Goal: Task Accomplishment & Management: Use online tool/utility

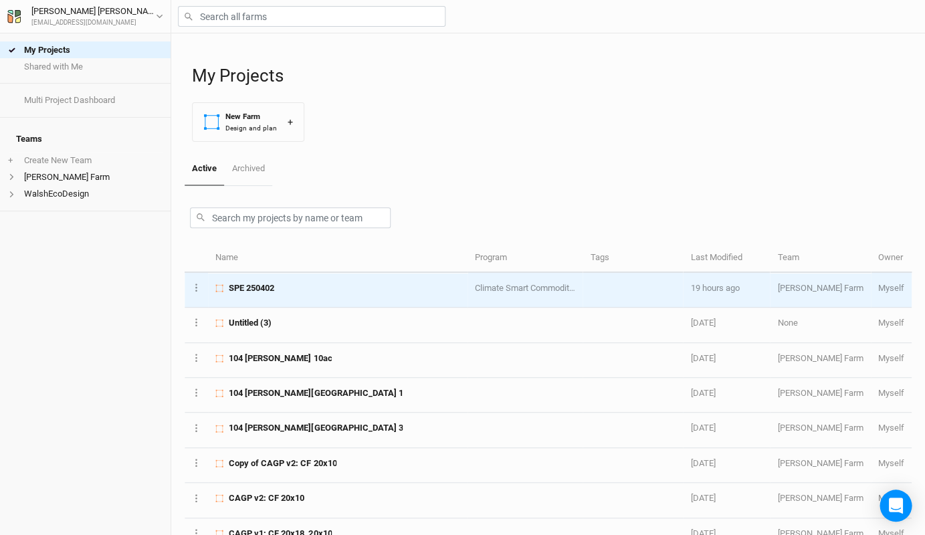
click at [327, 284] on div "SPE 250402" at bounding box center [337, 288] width 244 height 12
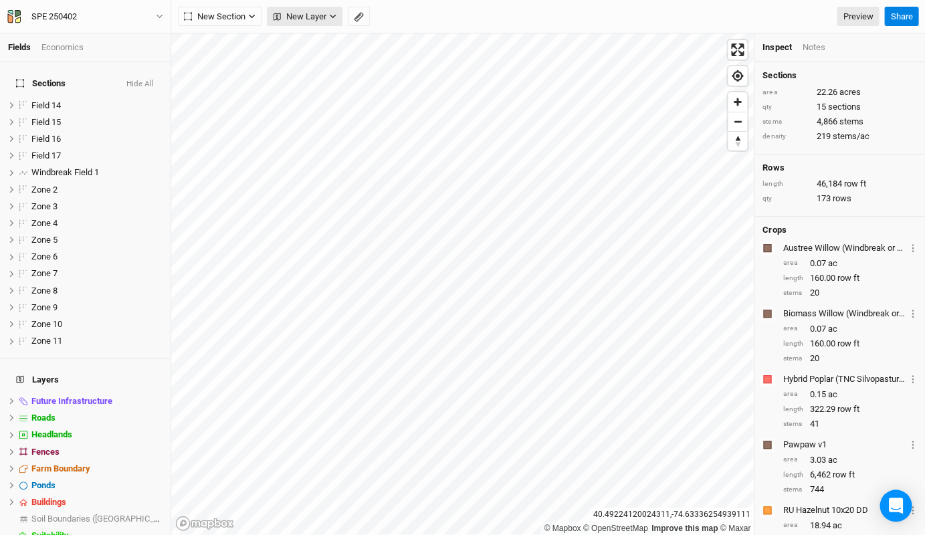
click at [310, 13] on span "New Layer" at bounding box center [300, 16] width 54 height 13
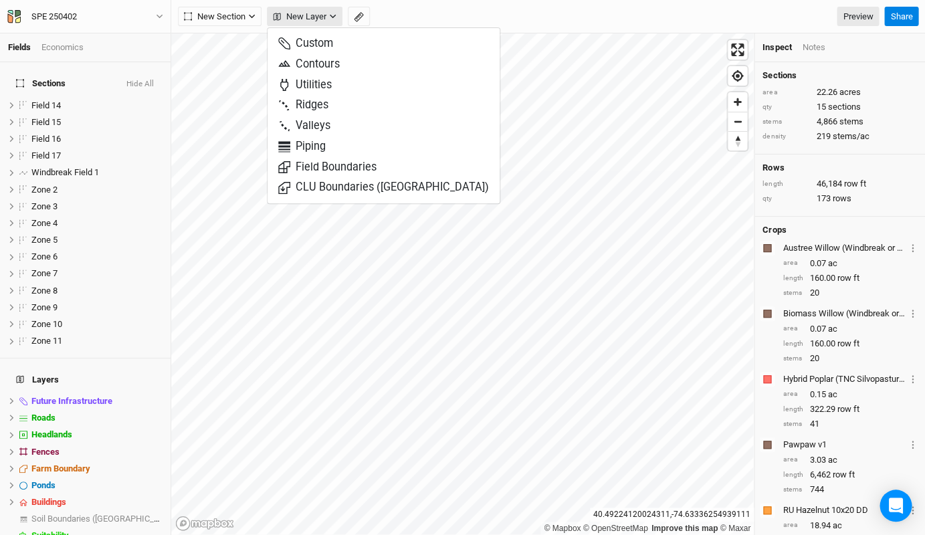
click at [324, 19] on span "New Layer" at bounding box center [300, 16] width 54 height 13
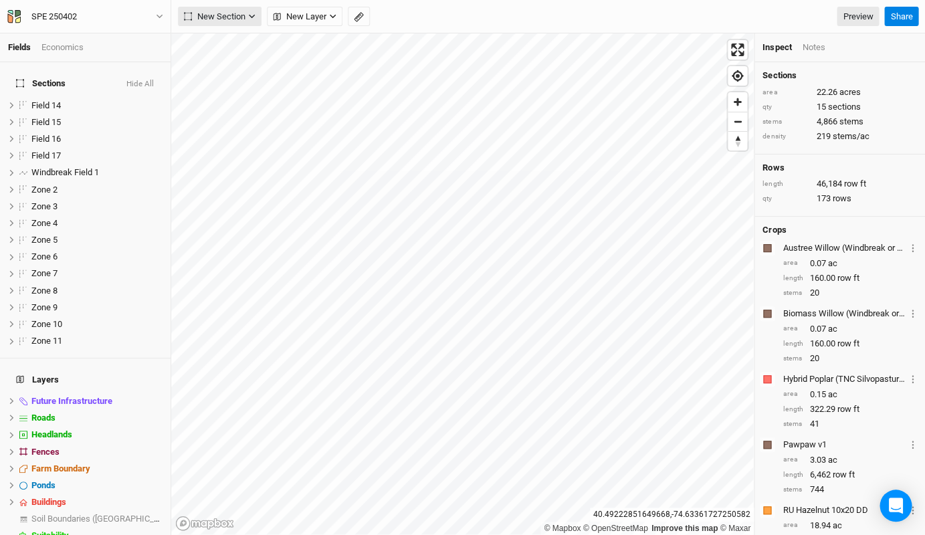
click at [213, 9] on button "New Section" at bounding box center [220, 17] width 84 height 20
click at [222, 82] on div "Keyline Beta" at bounding box center [239, 85] width 64 height 15
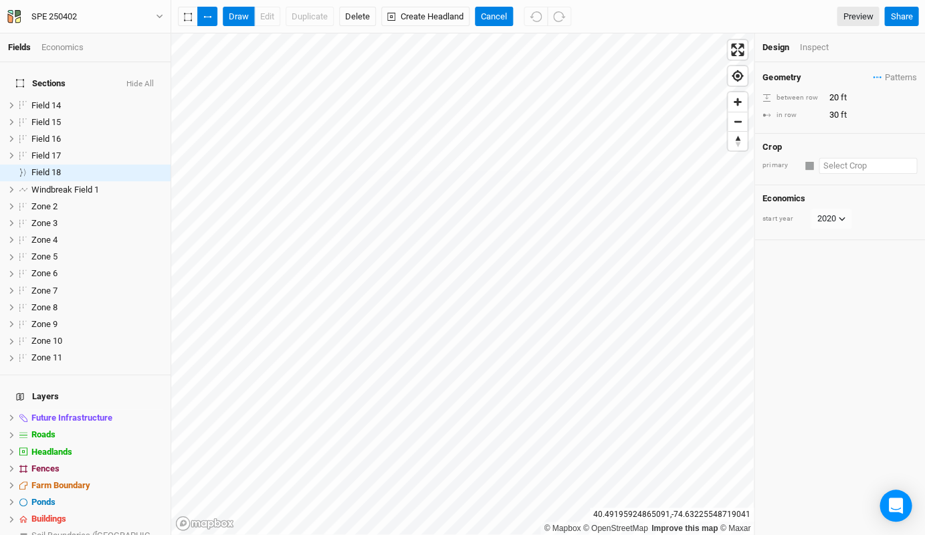
click at [844, 165] on input "text" at bounding box center [868, 166] width 98 height 16
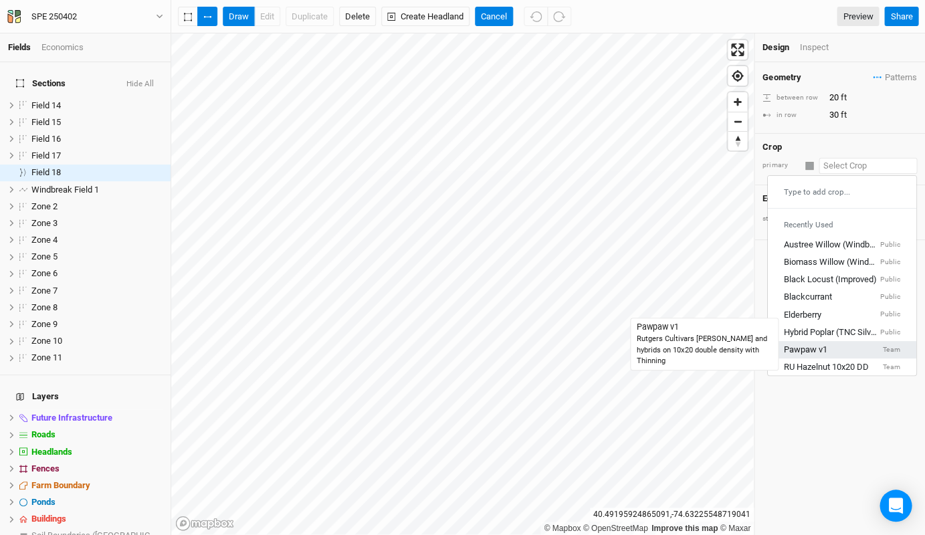
click at [824, 344] on div "Pawpaw v1" at bounding box center [805, 350] width 43 height 12
type input "10"
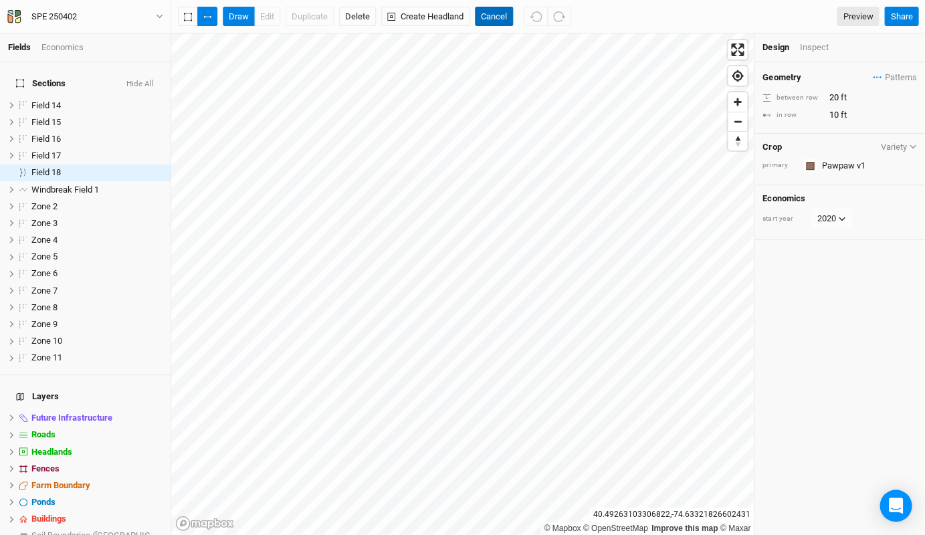
click at [508, 11] on button "Cancel" at bounding box center [494, 17] width 38 height 20
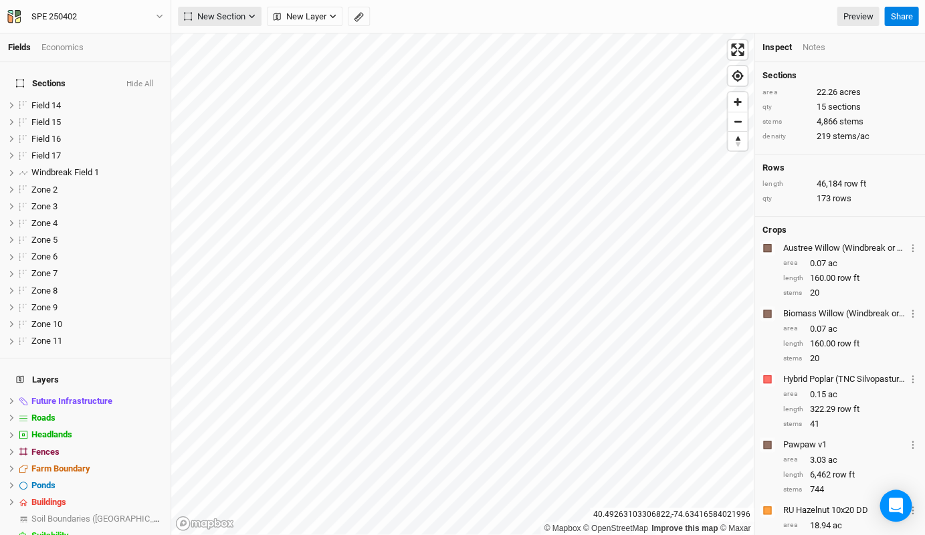
click at [203, 24] on button "New Section" at bounding box center [220, 17] width 84 height 20
click at [219, 64] on div "Line" at bounding box center [217, 64] width 21 height 15
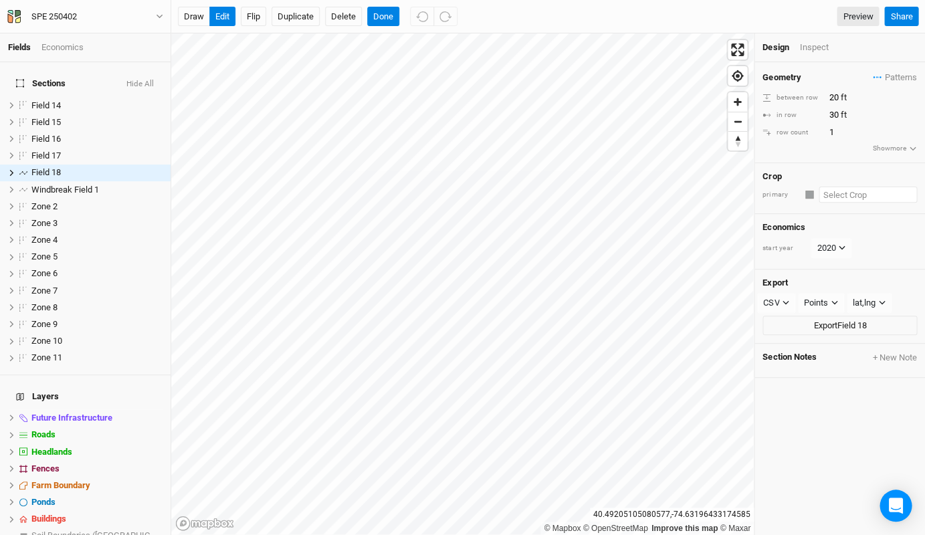
click at [854, 187] on input "text" at bounding box center [868, 195] width 98 height 16
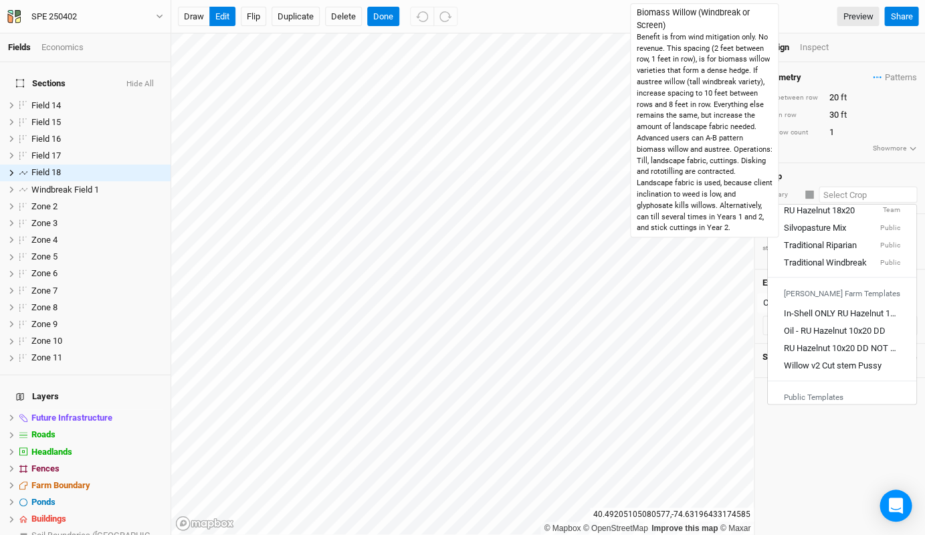
scroll to position [241, 0]
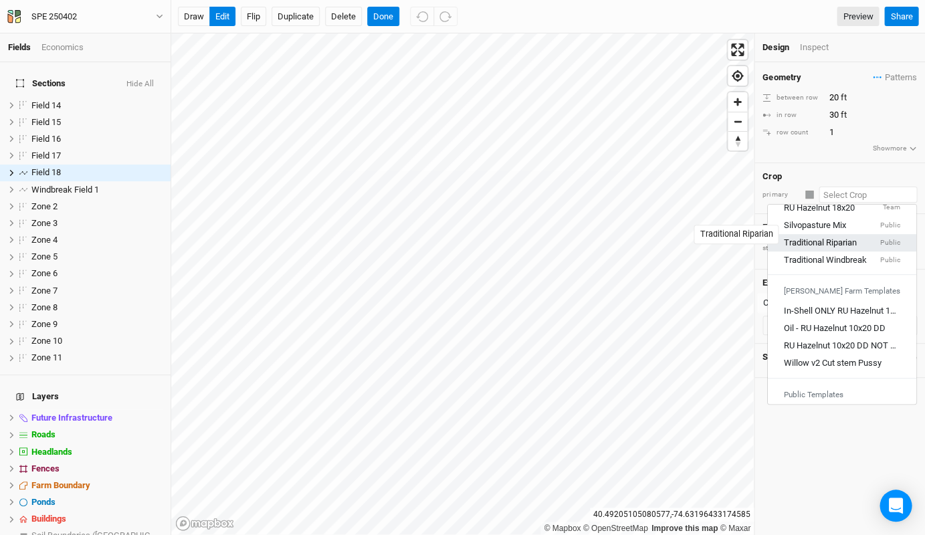
click at [840, 237] on div "Traditional Riparian" at bounding box center [820, 243] width 73 height 12
type input "15"
type input "12"
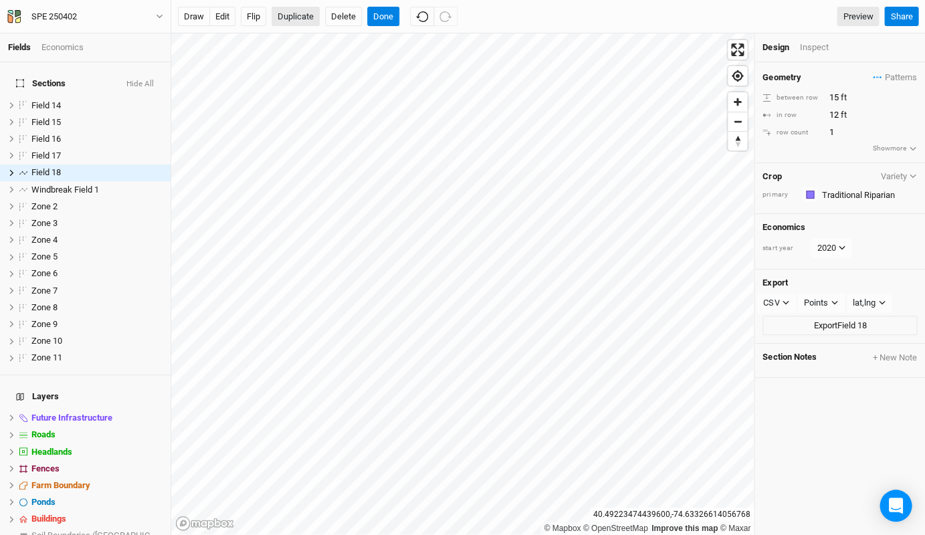
click at [299, 16] on button "Duplicate" at bounding box center [296, 17] width 48 height 20
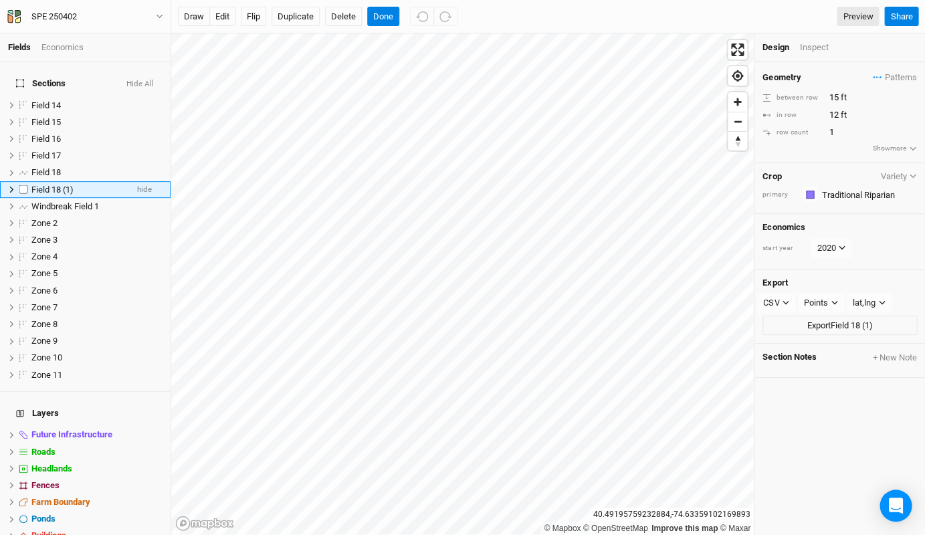
click at [88, 185] on div "Field 18 (1)" at bounding box center [78, 190] width 95 height 11
click at [224, 19] on button "edit" at bounding box center [222, 17] width 26 height 20
click at [307, 17] on button "Duplicate" at bounding box center [296, 17] width 48 height 20
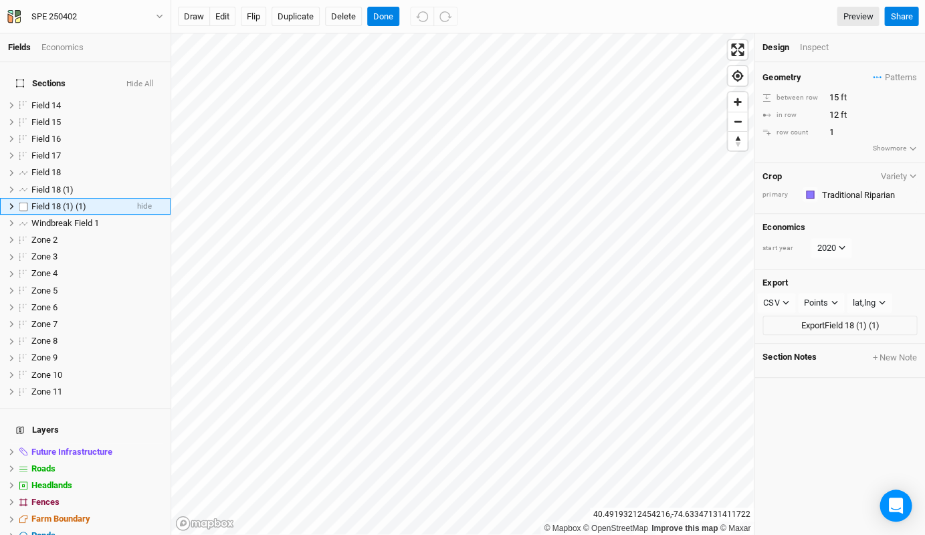
click at [94, 201] on div "Field 18 (1) (1)" at bounding box center [78, 206] width 95 height 11
click at [215, 19] on button "edit" at bounding box center [222, 17] width 26 height 20
click at [388, 23] on button "Done" at bounding box center [383, 17] width 32 height 20
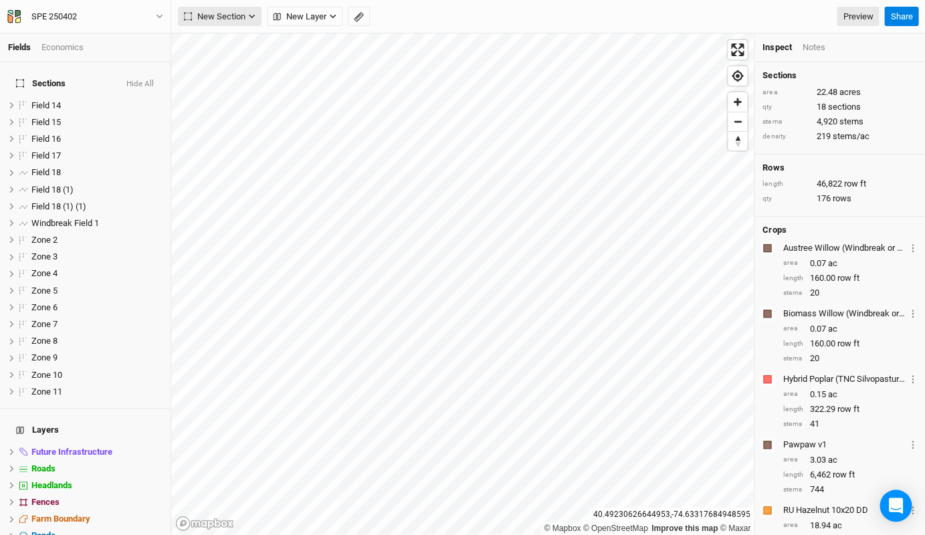
click at [230, 14] on span "New Section" at bounding box center [215, 16] width 62 height 13
click at [225, 45] on div "Grid" at bounding box center [217, 43] width 20 height 15
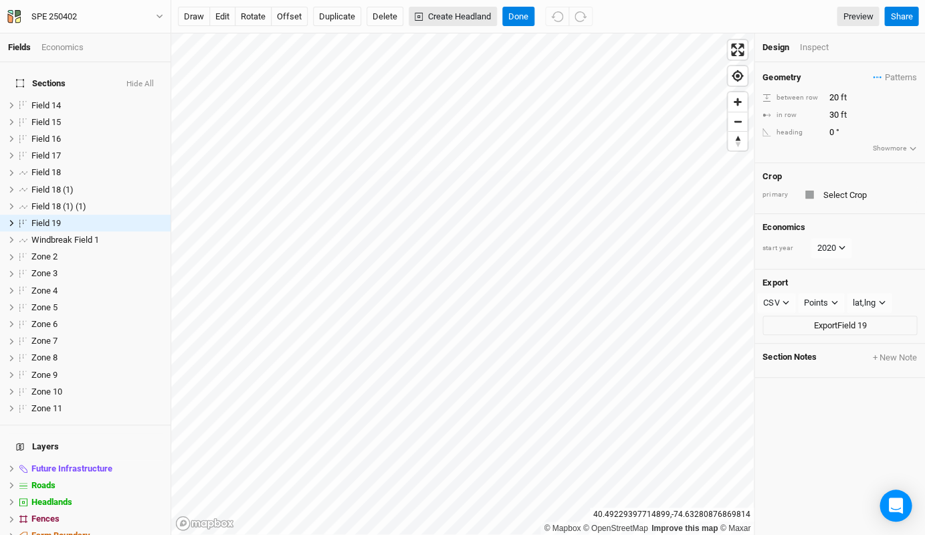
click at [455, 16] on button "Create Headland" at bounding box center [453, 17] width 88 height 20
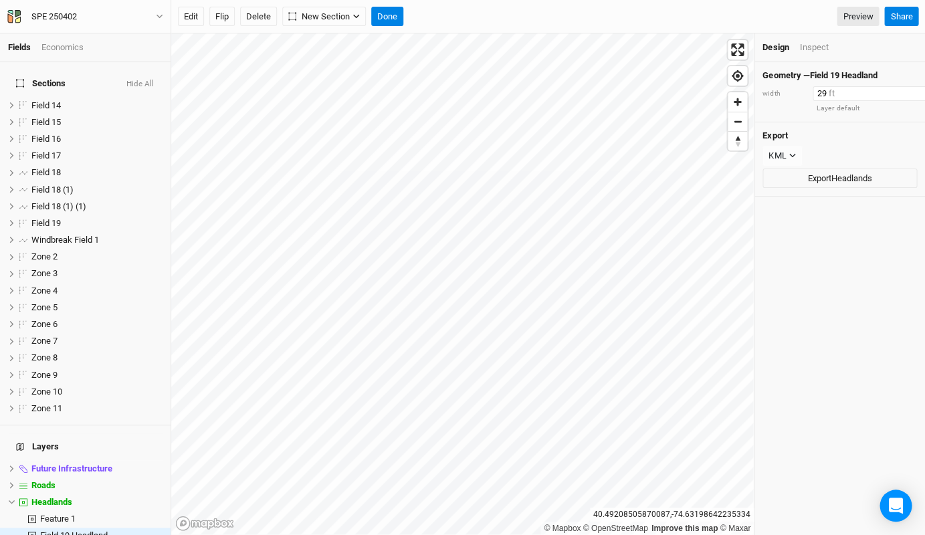
click at [918, 96] on input "29" at bounding box center [871, 93] width 116 height 15
click at [918, 96] on input "28" at bounding box center [871, 93] width 116 height 15
click at [918, 96] on input "27" at bounding box center [871, 93] width 116 height 15
click at [918, 96] on input "26" at bounding box center [871, 93] width 116 height 15
click at [918, 96] on input "25" at bounding box center [871, 93] width 116 height 15
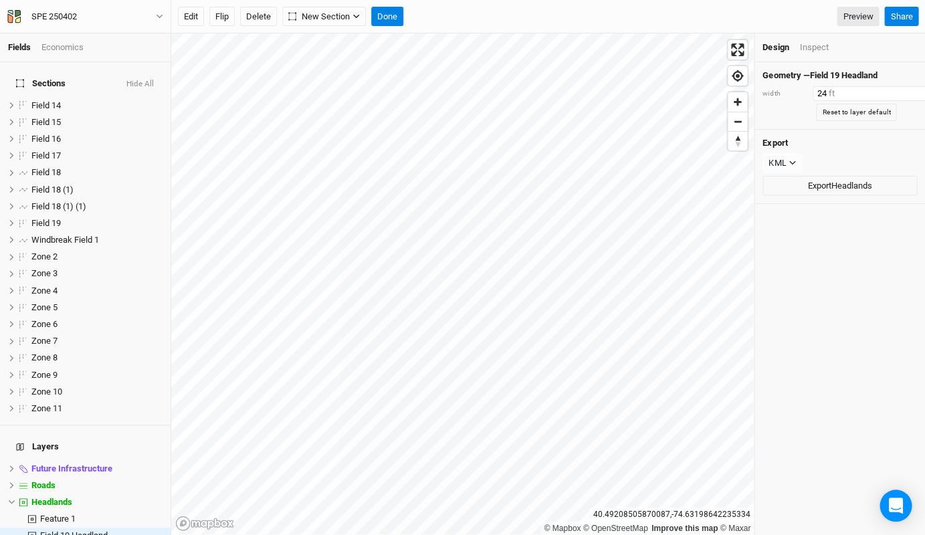
click at [918, 96] on input "24" at bounding box center [871, 93] width 116 height 15
click at [918, 96] on input "23" at bounding box center [871, 93] width 116 height 15
click at [918, 96] on input "22" at bounding box center [871, 93] width 116 height 15
click at [918, 96] on input "21" at bounding box center [871, 93] width 116 height 15
type input "20"
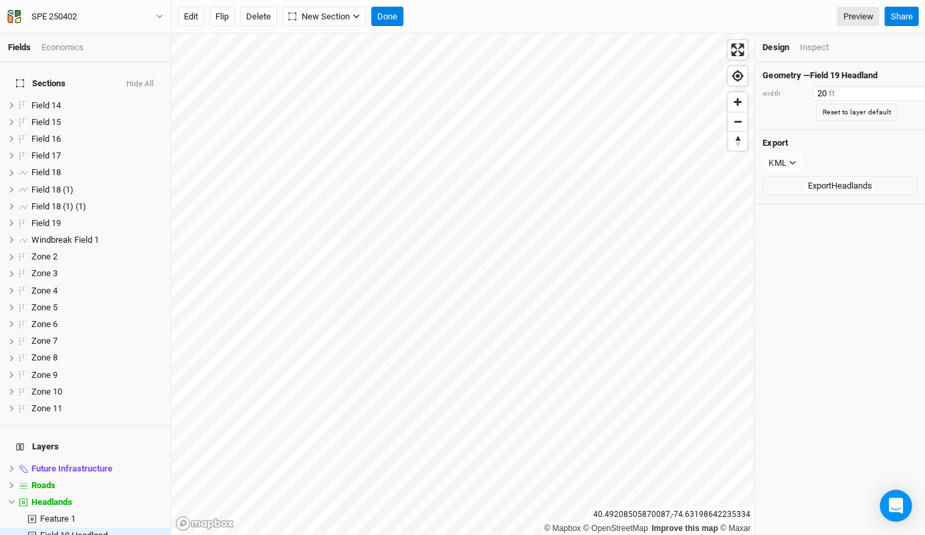
click at [918, 96] on input "20" at bounding box center [871, 93] width 116 height 15
click at [811, 57] on div "Design Inspect" at bounding box center [840, 47] width 171 height 29
click at [807, 47] on div "Inspect" at bounding box center [814, 47] width 29 height 12
click at [784, 46] on div "Design" at bounding box center [776, 47] width 27 height 12
